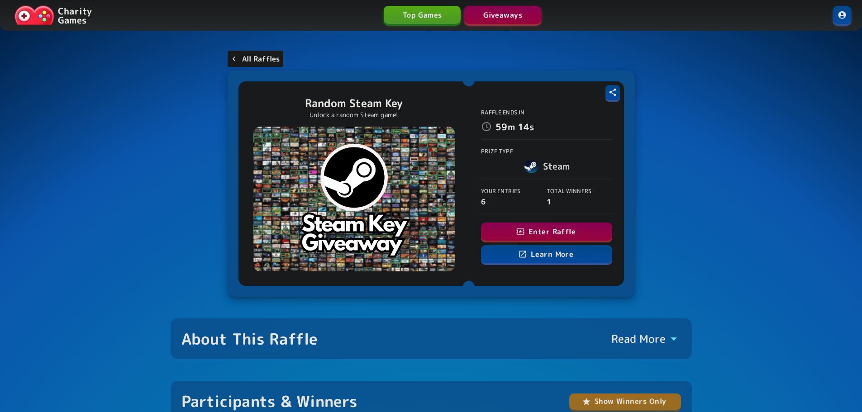
click at [242, 55] on p "All Raffles" at bounding box center [261, 58] width 38 height 11
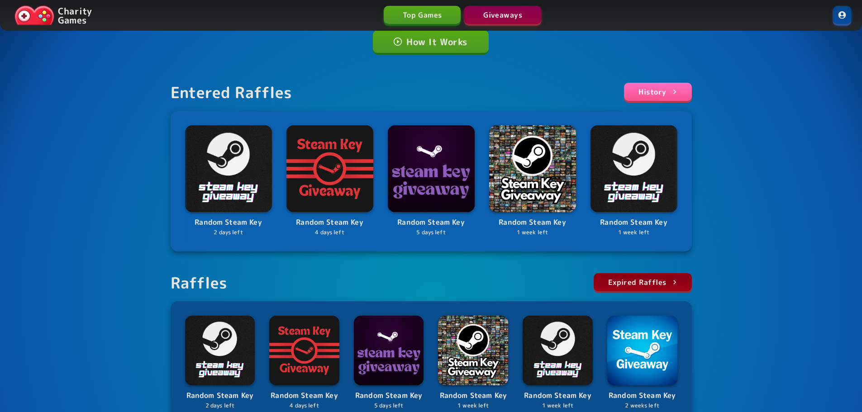
scroll to position [88, 0]
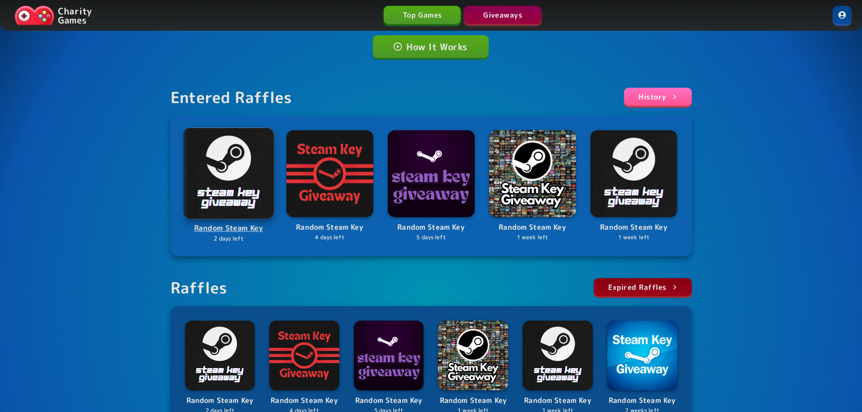
click at [220, 160] on img at bounding box center [228, 173] width 91 height 91
